Goal: Task Accomplishment & Management: Use online tool/utility

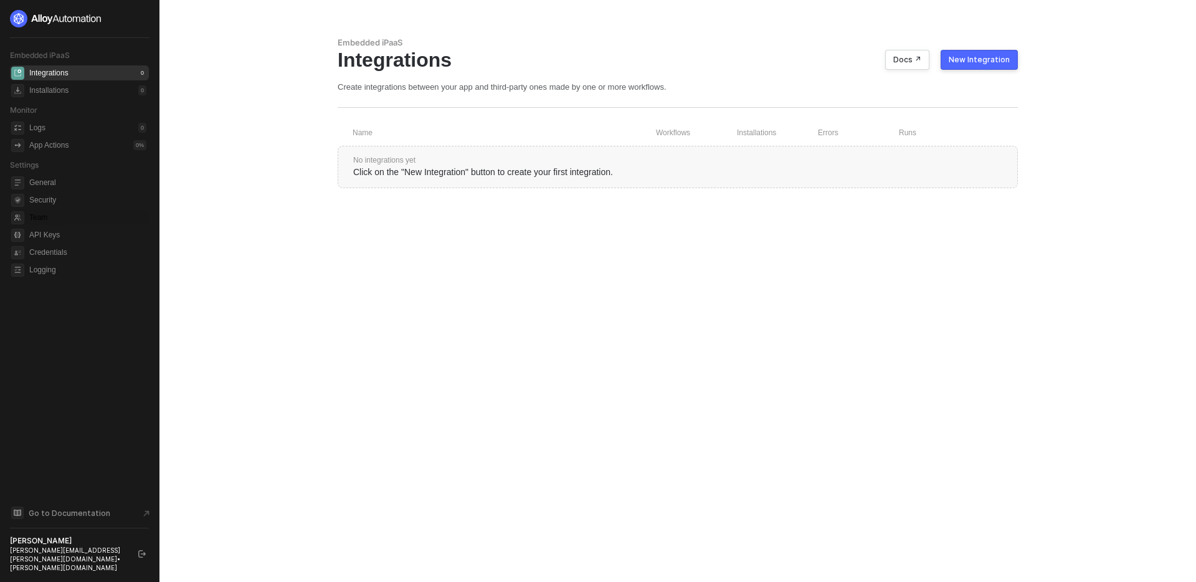
click at [42, 217] on span "Team" at bounding box center [87, 217] width 117 height 15
click at [144, 558] on icon "logout" at bounding box center [141, 553] width 7 height 7
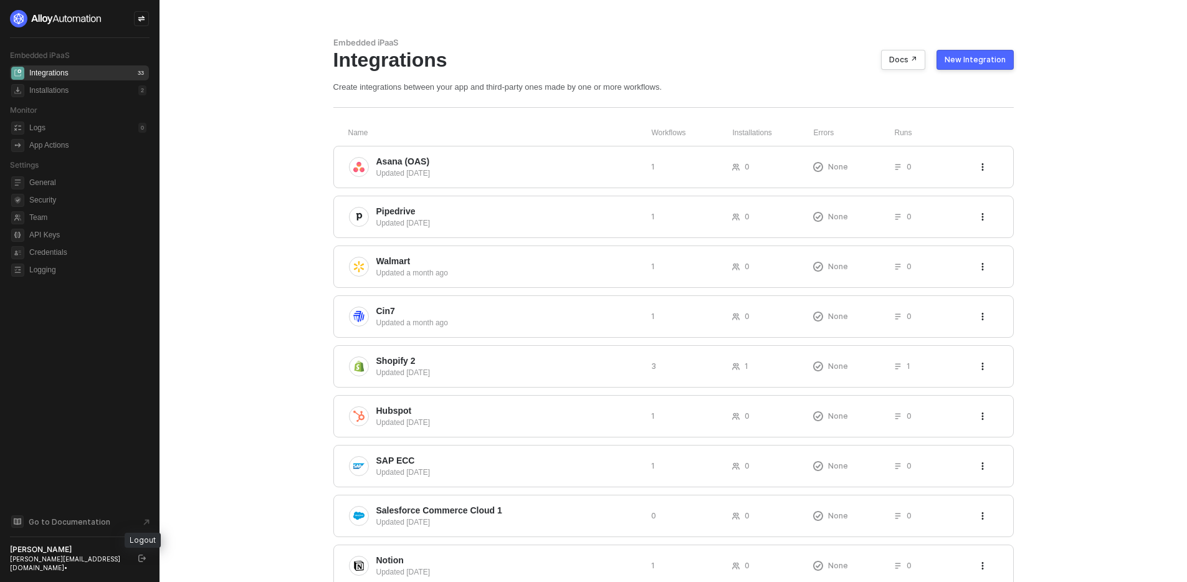
click at [140, 562] on icon "logout" at bounding box center [141, 557] width 7 height 7
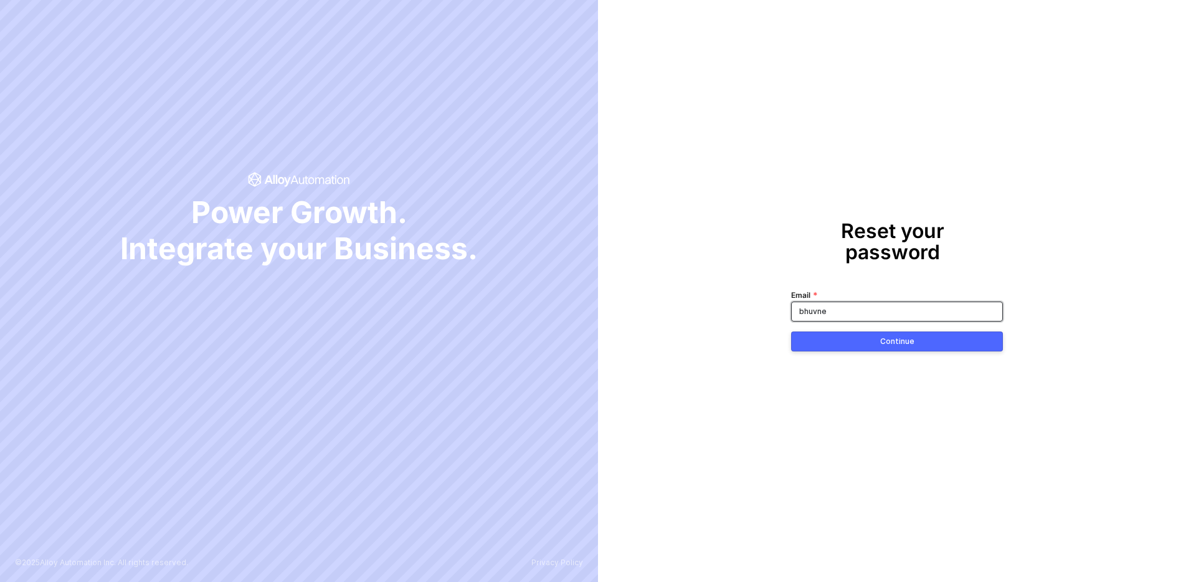
type input "bhuvnesh@runalloy.com"
click at [880, 331] on button "Continue" at bounding box center [897, 341] width 212 height 20
click at [987, 306] on icon at bounding box center [989, 311] width 11 height 10
click at [951, 331] on button "Continue" at bounding box center [897, 341] width 212 height 20
click at [914, 331] on button "Continue" at bounding box center [897, 341] width 212 height 20
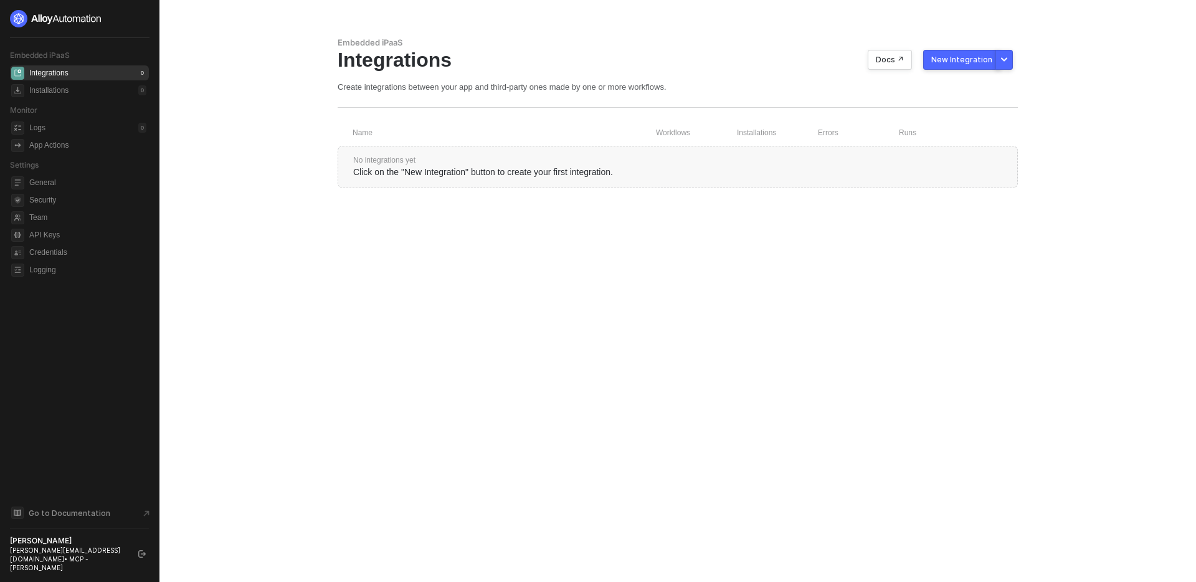
click at [433, 159] on div "No integrations yet" at bounding box center [677, 160] width 649 height 11
click at [97, 88] on div "Installations 0" at bounding box center [87, 90] width 117 height 15
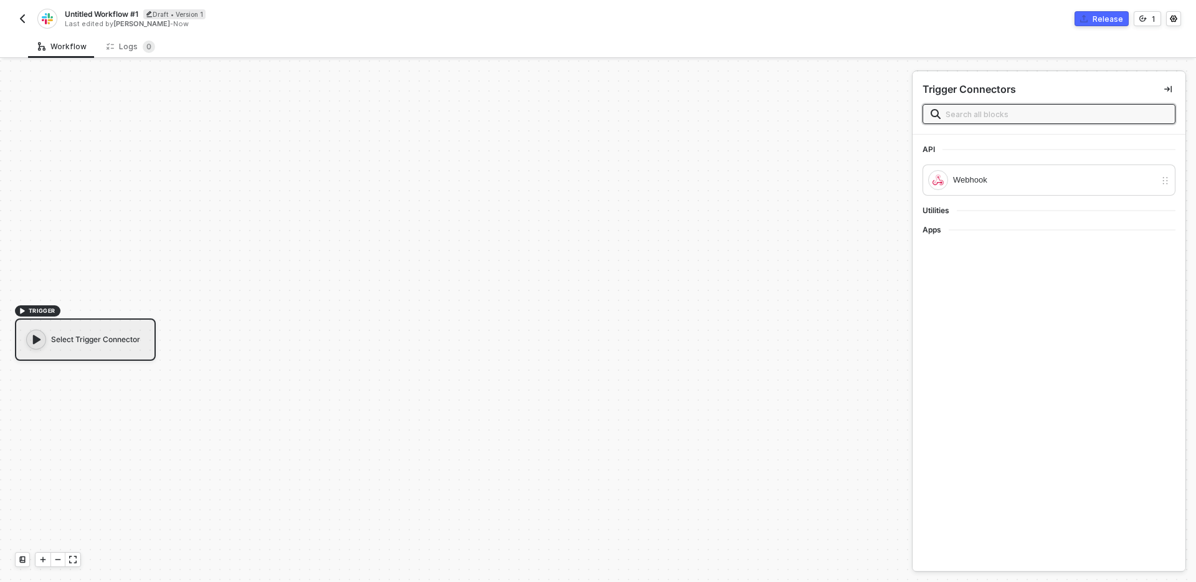
scroll to position [23, 0]
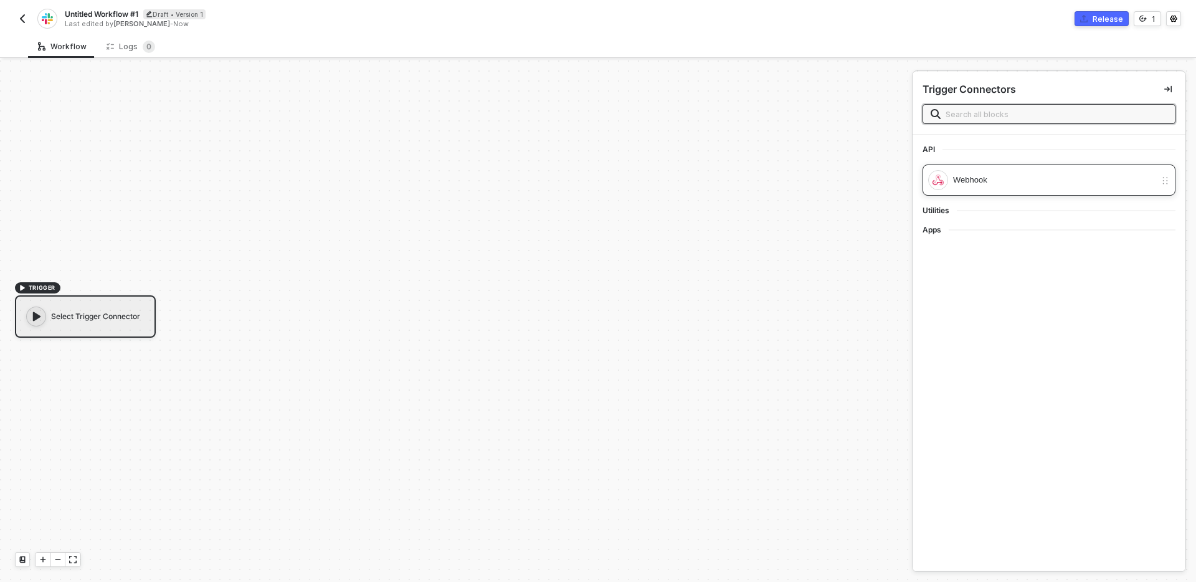
click at [968, 186] on div "Webhook" at bounding box center [1054, 180] width 202 height 14
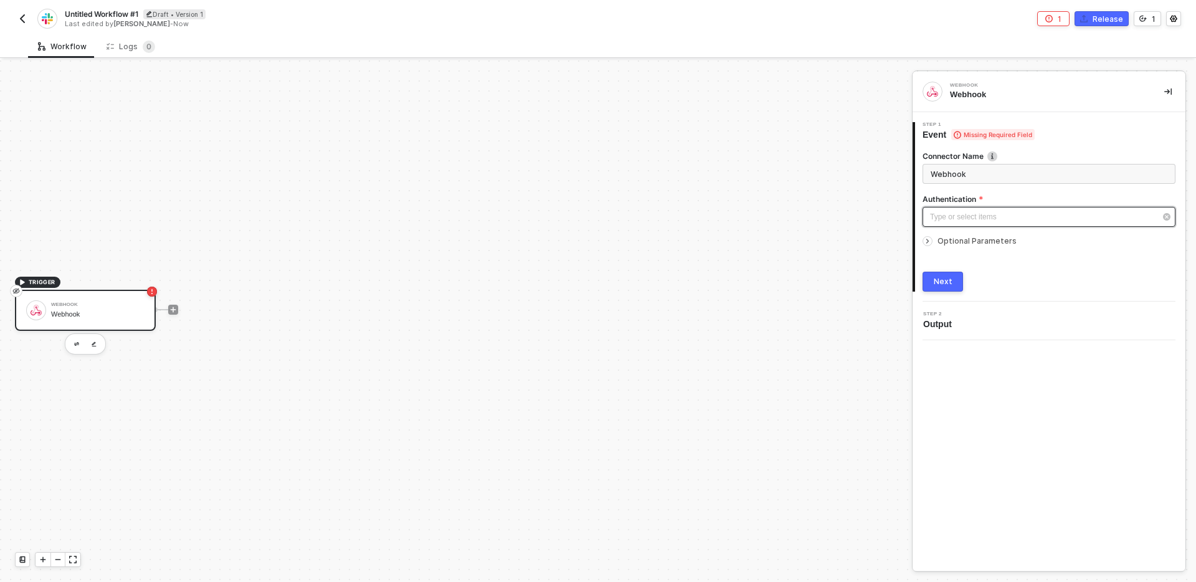
click at [972, 220] on div "Type or select items ﻿" at bounding box center [1043, 217] width 226 height 12
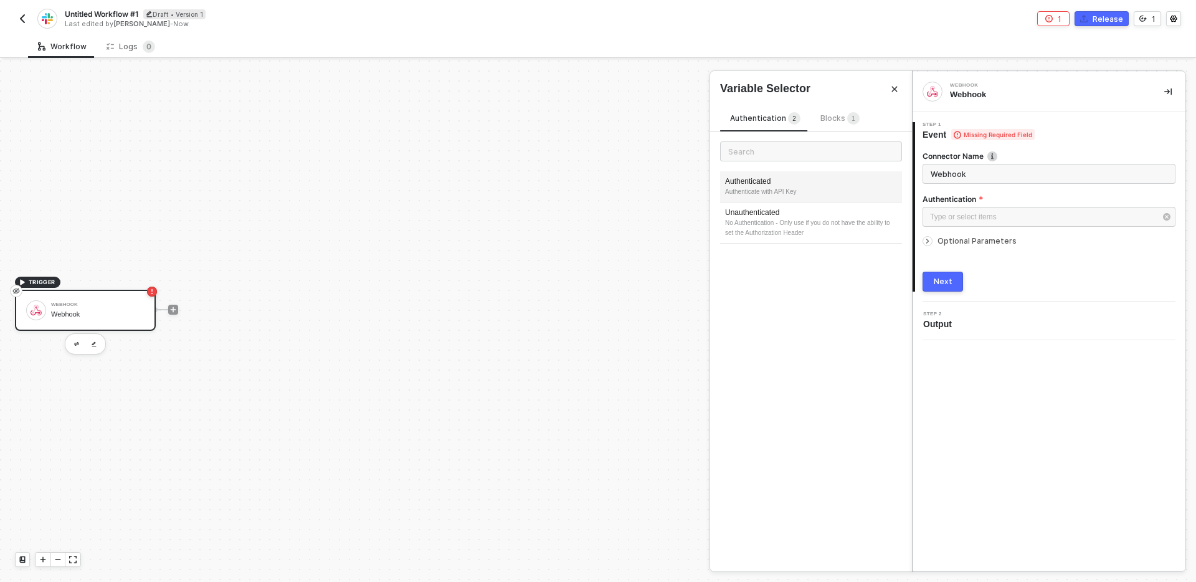
click at [812, 192] on div "Authenticate with API Key" at bounding box center [811, 192] width 172 height 10
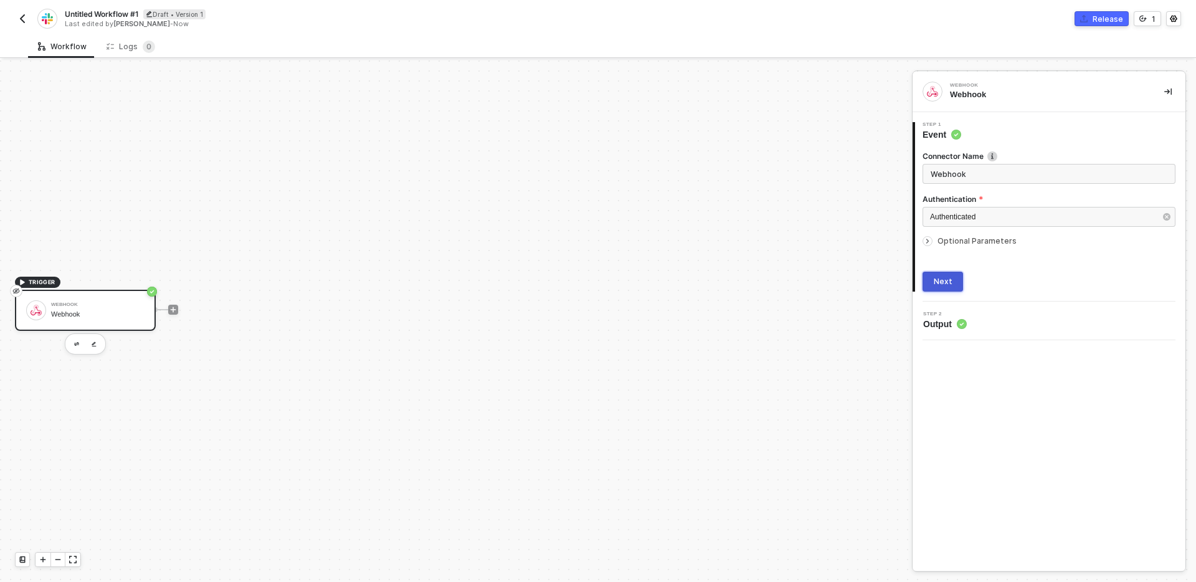
click at [952, 282] on button "Next" at bounding box center [943, 282] width 40 height 20
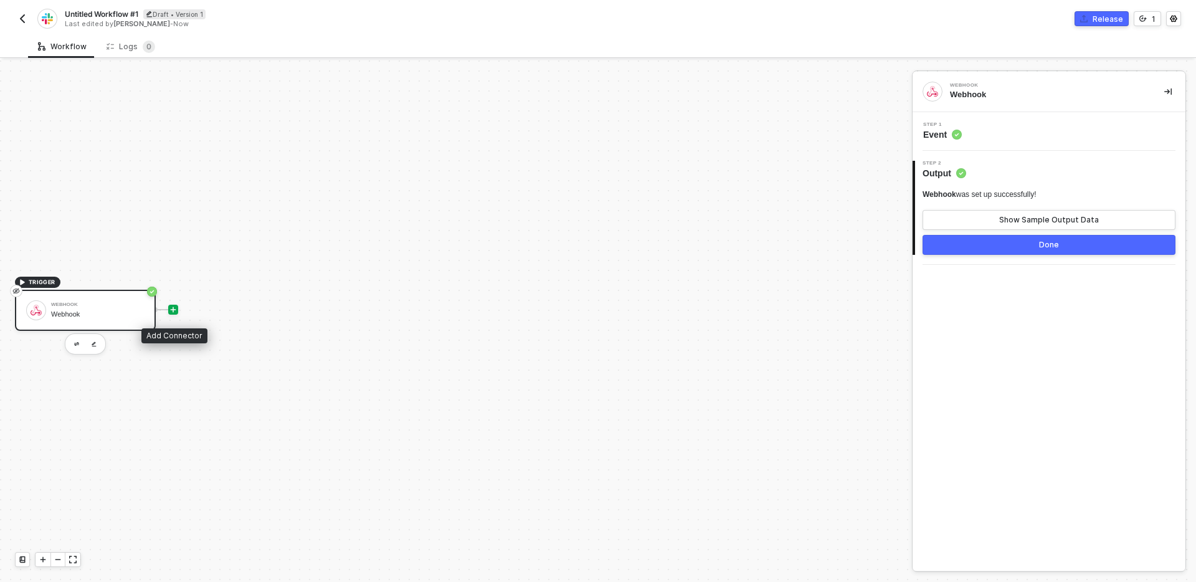
click at [174, 310] on icon "icon-play" at bounding box center [172, 309] width 7 height 7
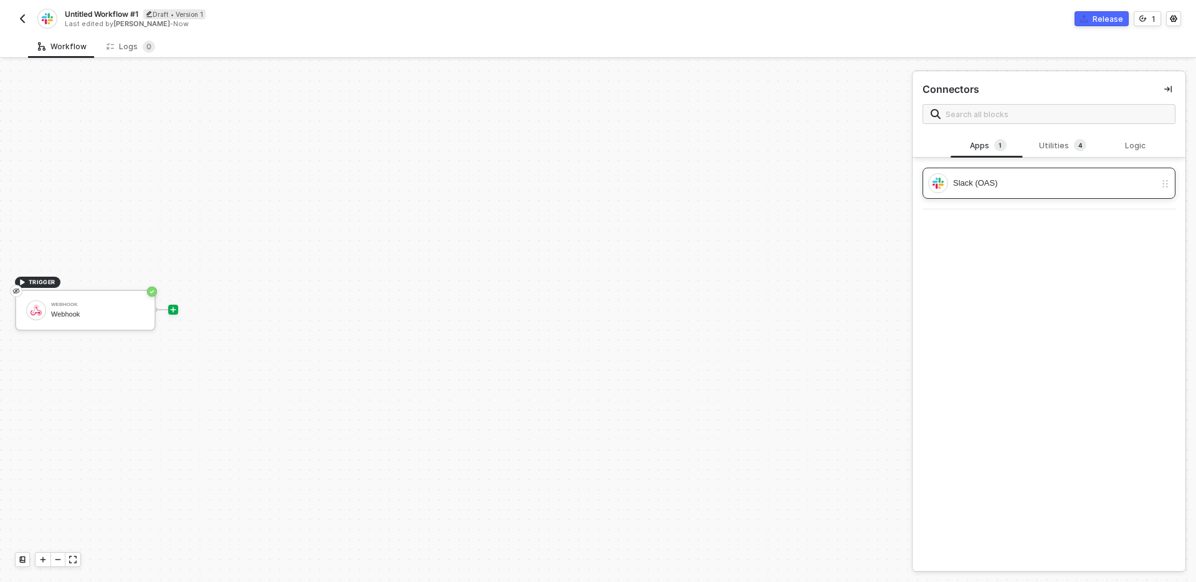
click at [972, 178] on div "Slack (OAS)" at bounding box center [1054, 183] width 202 height 14
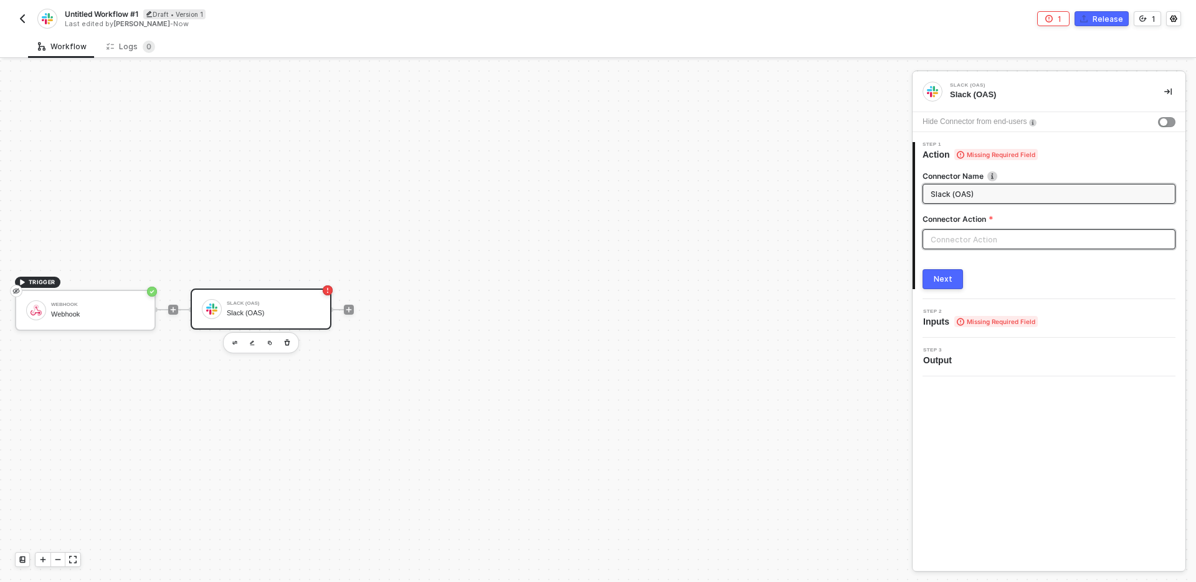
click at [960, 244] on input "text" at bounding box center [1049, 239] width 253 height 20
click at [836, 148] on div "Chat" at bounding box center [810, 150] width 181 height 11
click at [822, 169] on div "Post" at bounding box center [810, 174] width 181 height 11
type input "Posts a message into a channel."
type input "Chat - Post"
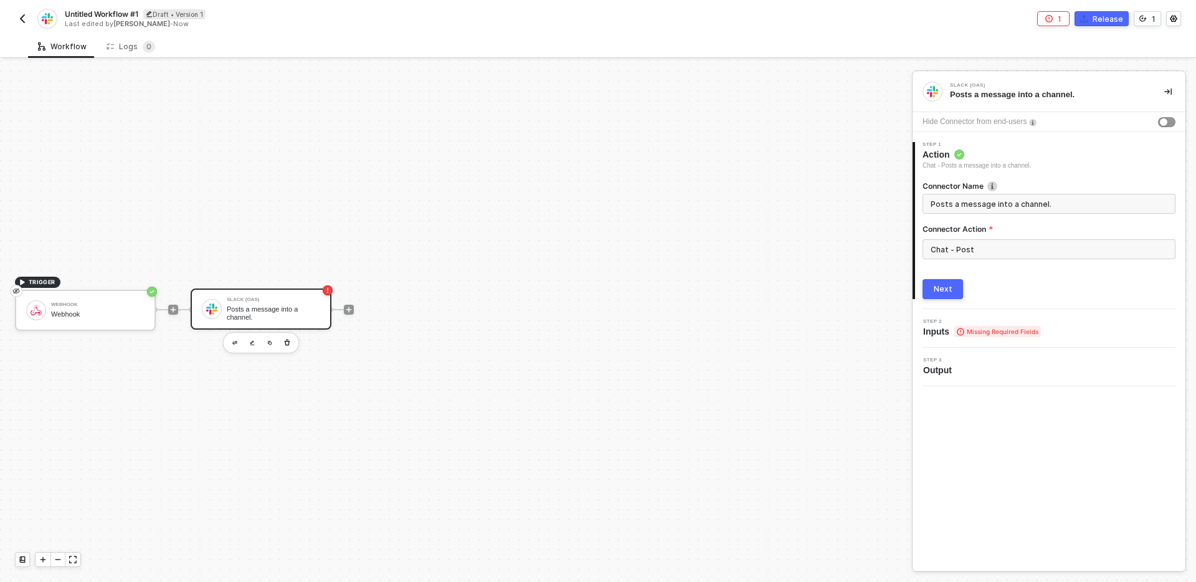
click at [964, 291] on div "Next" at bounding box center [1049, 289] width 253 height 20
click at [949, 290] on div "Next" at bounding box center [943, 289] width 19 height 10
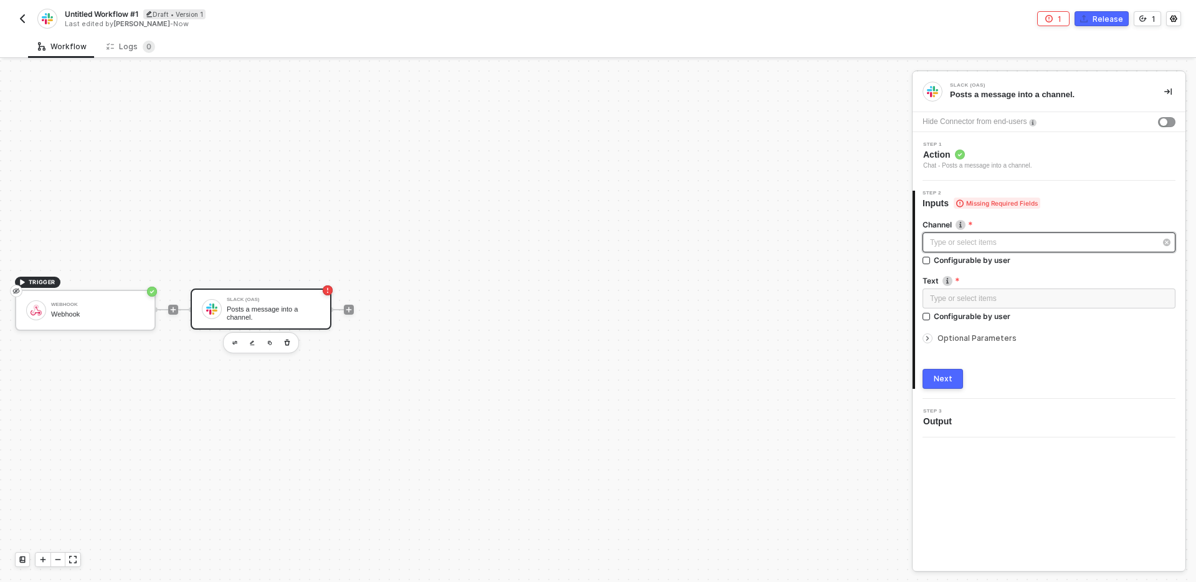
click at [954, 242] on div "Type or select items ﻿" at bounding box center [1043, 243] width 226 height 12
click at [823, 146] on input "text" at bounding box center [811, 151] width 182 height 20
type input "randl \\"
click at [27, 14] on img "button" at bounding box center [22, 19] width 10 height 10
